Goal: Navigation & Orientation: Go to known website

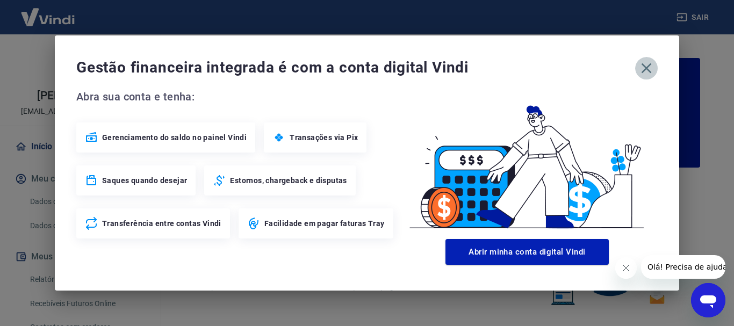
click at [648, 72] on icon "button" at bounding box center [646, 68] width 17 height 17
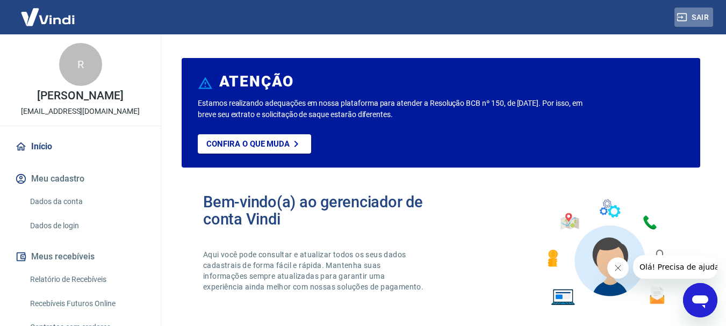
click at [694, 15] on button "Sair" at bounding box center [693, 18] width 39 height 20
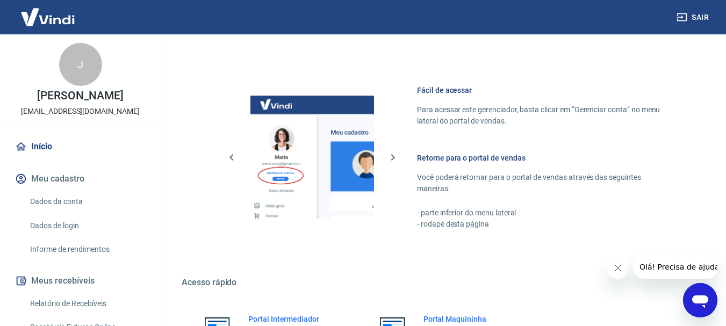
scroll to position [556, 0]
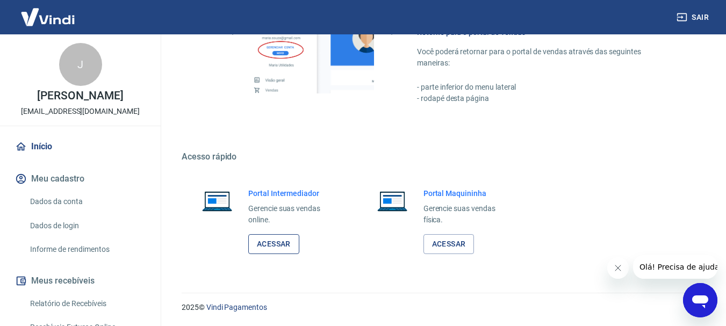
click at [278, 248] on link "Acessar" at bounding box center [273, 244] width 51 height 20
